Goal: Use online tool/utility: Utilize a website feature to perform a specific function

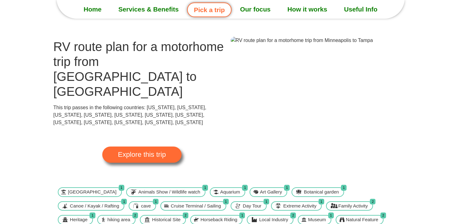
scroll to position [31, 0]
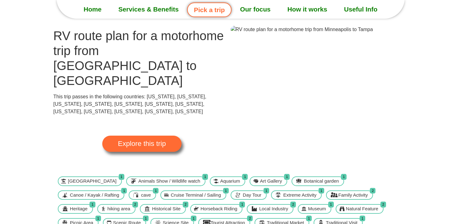
click at [168, 135] on link "Explore this trip" at bounding box center [141, 143] width 79 height 16
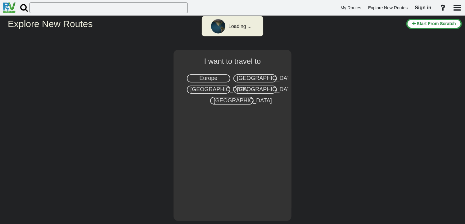
select select "number:2"
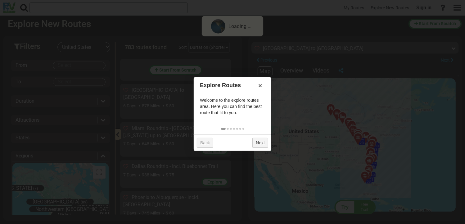
scroll to position [17742, 0]
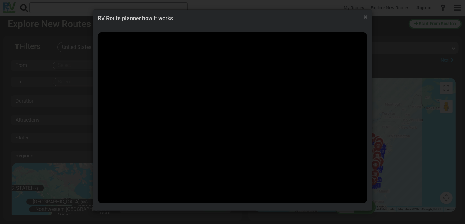
click at [364, 17] on h4 "RV Route planner how it works" at bounding box center [233, 18] width 270 height 8
click at [365, 17] on span "×" at bounding box center [365, 16] width 3 height 7
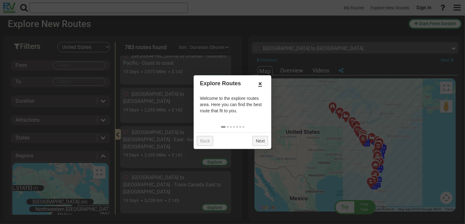
click at [260, 82] on link "×" at bounding box center [261, 83] width 10 height 11
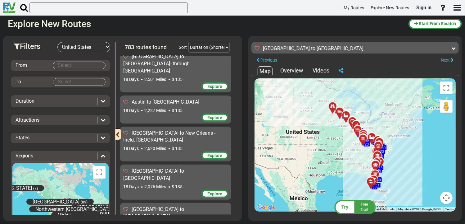
scroll to position [16500, 0]
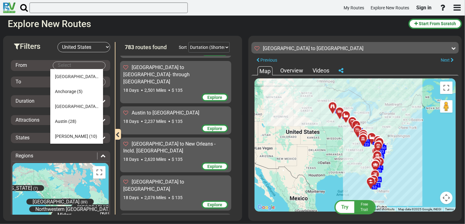
click at [75, 66] on body "My Routes Explore New Routes Sign in ×" at bounding box center [232, 112] width 465 height 224
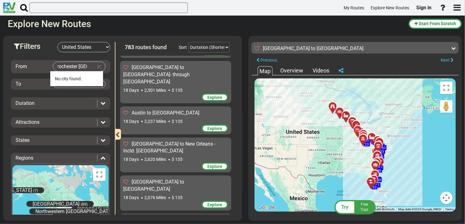
scroll to position [0, 0]
type input "Rochester MN"
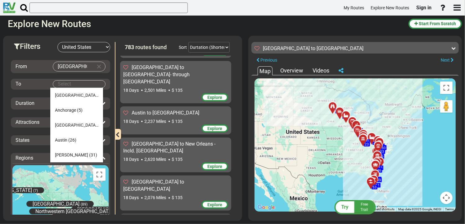
click at [56, 83] on body "My Routes Explore New Routes Sign in ×" at bounding box center [232, 112] width 465 height 224
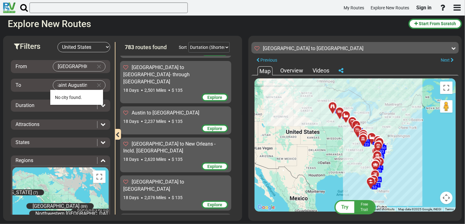
scroll to position [0, 5]
type input "Saint Augustine"
drag, startPoint x: 55, startPoint y: 83, endPoint x: 47, endPoint y: 84, distance: 7.5
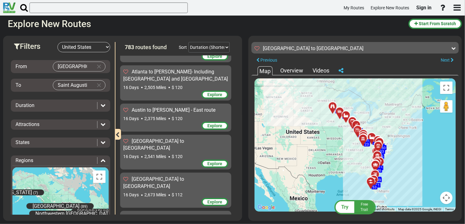
scroll to position [13767, 0]
click at [79, 66] on body "My Routes Explore New Routes Sign in ×" at bounding box center [232, 112] width 465 height 224
drag, startPoint x: 78, startPoint y: 66, endPoint x: 52, endPoint y: 68, distance: 25.9
type input "Minneapolis, MN"
click at [58, 78] on li "No city found." at bounding box center [76, 78] width 53 height 15
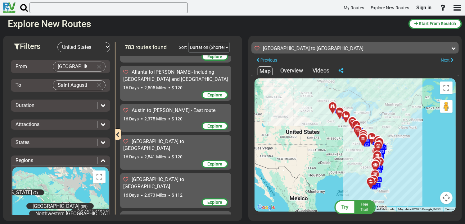
scroll to position [52, 0]
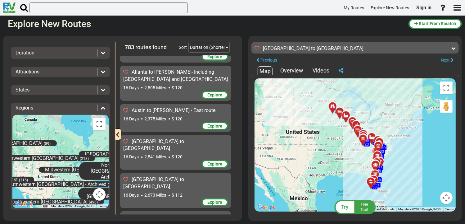
drag, startPoint x: 68, startPoint y: 153, endPoint x: 61, endPoint y: 116, distance: 37.3
click at [61, 116] on div "Alaska (7) East Canada (99) Midwestern USA (320) Northeastern USA - Archived (2…" at bounding box center [60, 161] width 96 height 93
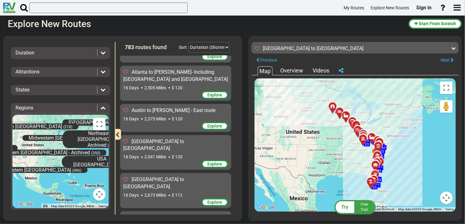
drag, startPoint x: 61, startPoint y: 137, endPoint x: 46, endPoint y: 111, distance: 30.5
click at [46, 111] on div "← Move left → Move right ↑ Move up ↓ Move down + Zoom in - Zoom out Home Jump l…" at bounding box center [60, 159] width 96 height 97
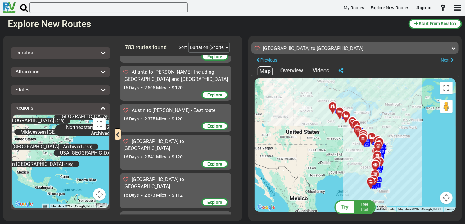
click at [69, 139] on div "Alaska (7) East Canada (99) Midwestern USA (320) Northeastern USA - Archived (2…" at bounding box center [60, 161] width 96 height 93
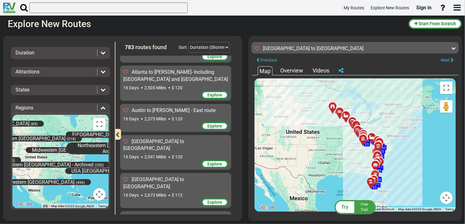
drag, startPoint x: 69, startPoint y: 139, endPoint x: 84, endPoint y: 166, distance: 31.0
click at [85, 166] on div "Alaska (7) East Canada (99) Midwestern USA (320) Northeastern USA - Archived (2…" at bounding box center [60, 161] width 96 height 93
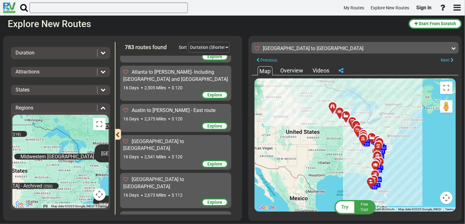
drag, startPoint x: 60, startPoint y: 153, endPoint x: 57, endPoint y: 104, distance: 48.5
click at [57, 104] on div "Regions ← Move left → Move right ↑ Move up ↓ Move down + Zoom in - Zoom out Hom…" at bounding box center [60, 156] width 99 height 107
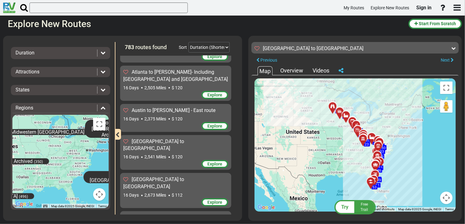
drag, startPoint x: 55, startPoint y: 142, endPoint x: 45, endPoint y: 116, distance: 27.9
click at [45, 116] on div "Alaska (7) East Canada (99) Midwestern USA (320) Northeastern USA - Archived (2…" at bounding box center [60, 161] width 96 height 93
click at [43, 132] on span "Midwestern [GEOGRAPHIC_DATA]" at bounding box center [48, 132] width 74 height 6
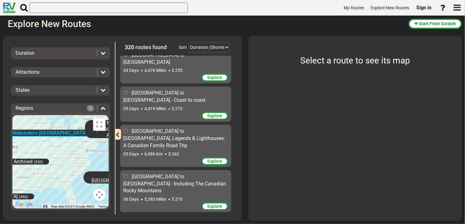
scroll to position [10926, 0]
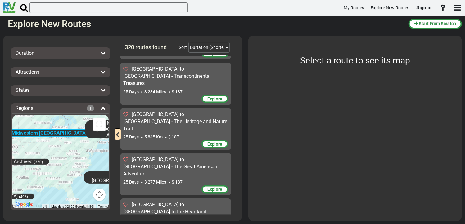
click at [76, 143] on div "Alaska (7) East Canada (99) Midwestern USA (320) Northeastern USA - Archived (2…" at bounding box center [60, 161] width 96 height 93
click at [101, 107] on icon at bounding box center [103, 107] width 5 height 5
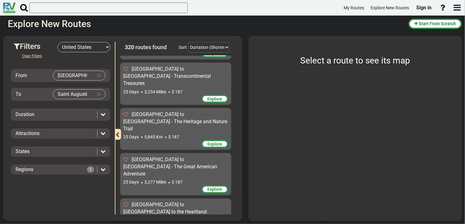
scroll to position [0, 0]
click at [101, 166] on icon at bounding box center [103, 168] width 5 height 5
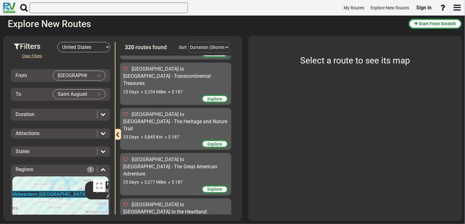
click at [88, 166] on span "1" at bounding box center [90, 169] width 7 height 6
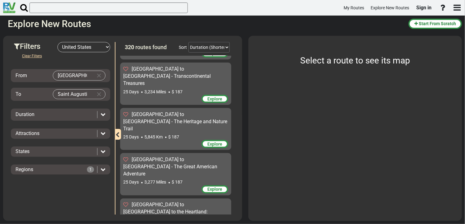
click at [102, 167] on icon at bounding box center [103, 168] width 5 height 5
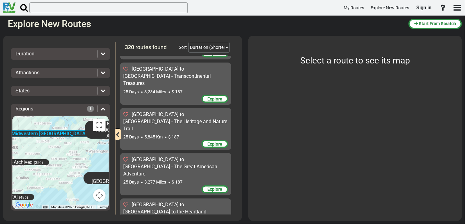
scroll to position [61, 0]
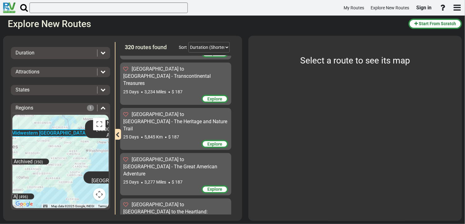
click at [101, 88] on icon at bounding box center [103, 89] width 5 height 5
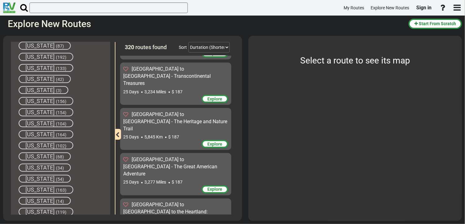
scroll to position [155, 0]
click at [36, 130] on span "[US_STATE]" at bounding box center [39, 133] width 29 height 7
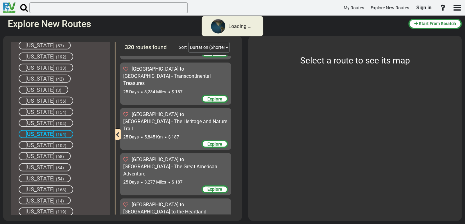
click at [34, 142] on span "[US_STATE]" at bounding box center [39, 145] width 29 height 7
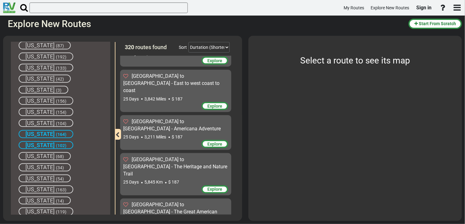
click at [34, 98] on span "[US_STATE]" at bounding box center [39, 100] width 29 height 7
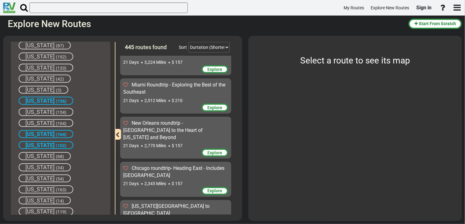
click at [43, 110] on span "[US_STATE]" at bounding box center [39, 111] width 29 height 7
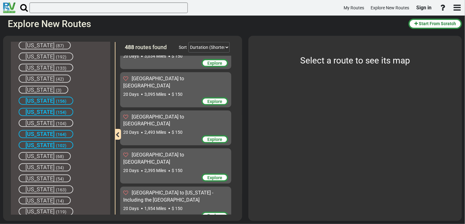
scroll to position [186, 0]
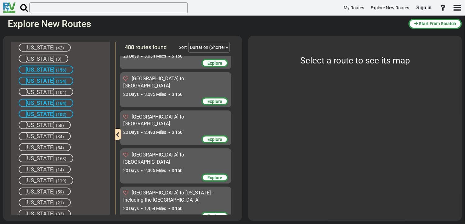
click at [36, 121] on span "[US_STATE]" at bounding box center [39, 124] width 29 height 7
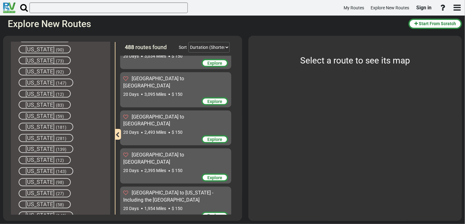
scroll to position [496, 0]
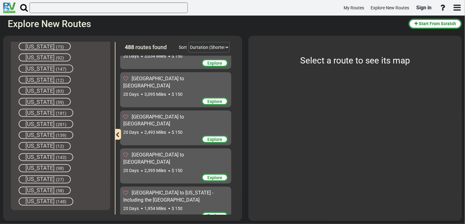
click at [37, 187] on span "[US_STATE]" at bounding box center [39, 190] width 29 height 7
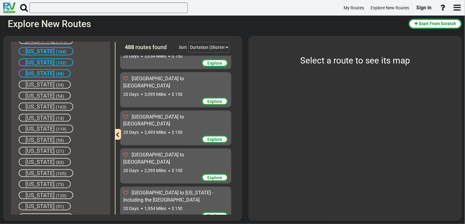
scroll to position [186, 0]
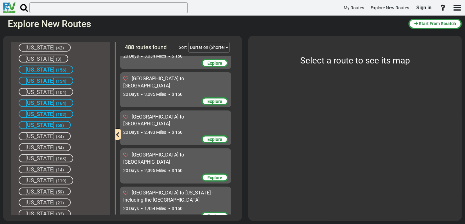
click at [347, 60] on span "Select a route to see its map" at bounding box center [355, 60] width 110 height 10
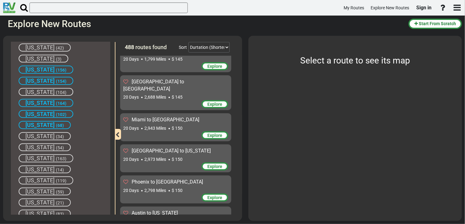
scroll to position [10646, 0]
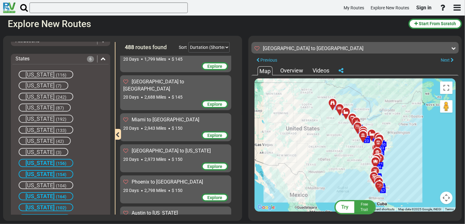
scroll to position [61, 0]
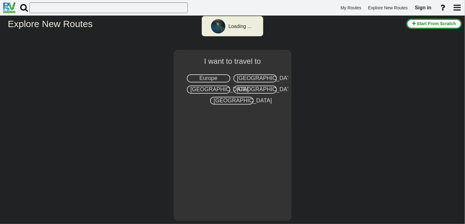
select select "number:2"
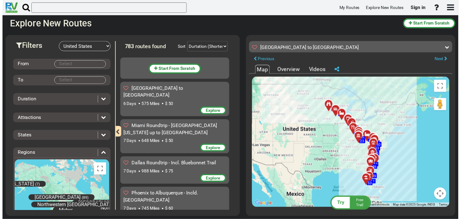
scroll to position [17742, 0]
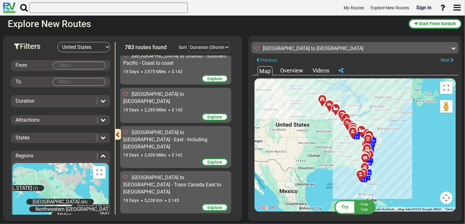
drag, startPoint x: 351, startPoint y: 167, endPoint x: 339, endPoint y: 160, distance: 13.9
click at [339, 160] on div "To activate drag with keyboard, press Alt + Enter. Once in keyboard drag state,…" at bounding box center [355, 144] width 201 height 133
click at [347, 209] on span "Try" at bounding box center [345, 207] width 7 height 6
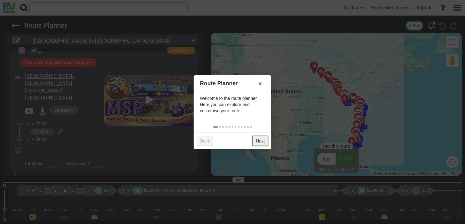
click at [261, 139] on link "Next" at bounding box center [260, 141] width 16 height 10
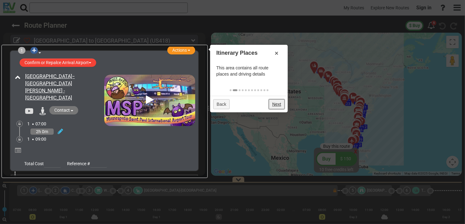
click at [281, 105] on link "Next" at bounding box center [277, 104] width 16 height 10
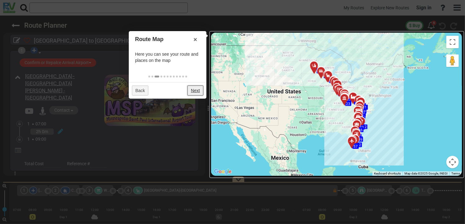
click at [195, 90] on link "Next" at bounding box center [196, 90] width 16 height 10
